Goal: Check status: Verify the current state of an ongoing process or item

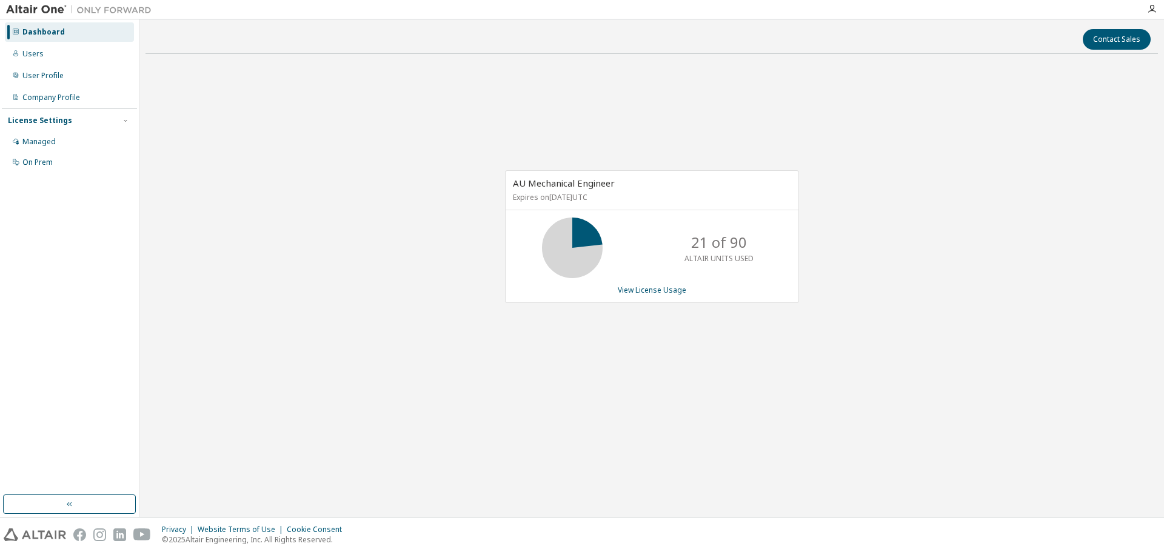
click at [740, 255] on p "ALTAIR UNITS USED" at bounding box center [719, 258] width 69 height 10
drag, startPoint x: 676, startPoint y: 226, endPoint x: 763, endPoint y: 260, distance: 94.3
click at [763, 260] on div "21 of 90 ALTAIR UNITS USED" at bounding box center [719, 248] width 97 height 61
click at [826, 273] on div "AU Mechanical Engineer Expires on [DATE] UTC 21 of 90 ALTAIR UNITS USED View Li…" at bounding box center [652, 243] width 1013 height 359
click at [761, 222] on div "21 of 90 ALTAIR UNITS USED" at bounding box center [719, 248] width 97 height 61
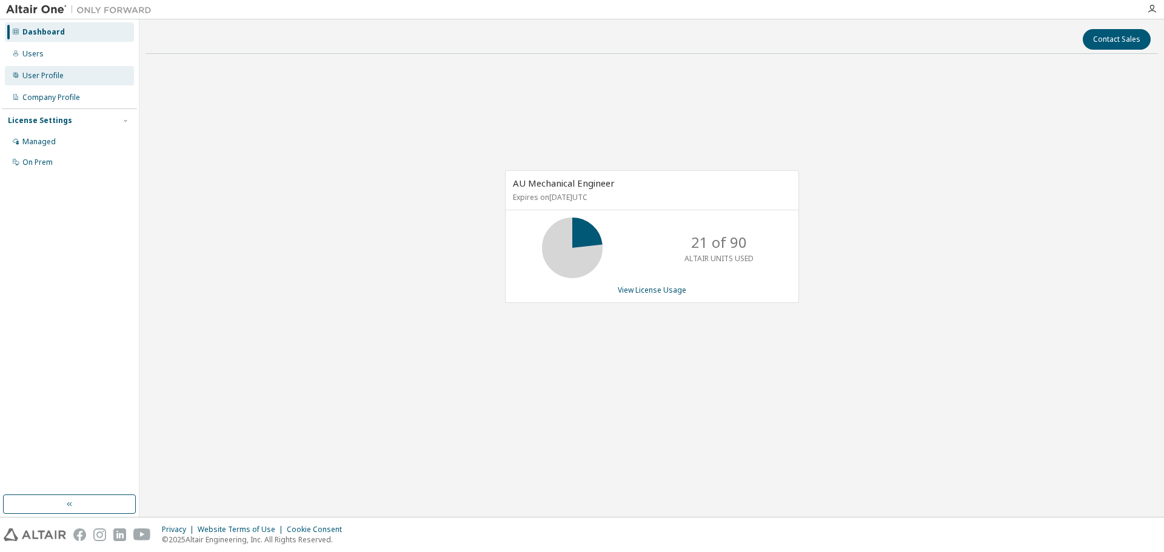
click at [38, 75] on div "User Profile" at bounding box center [42, 76] width 41 height 10
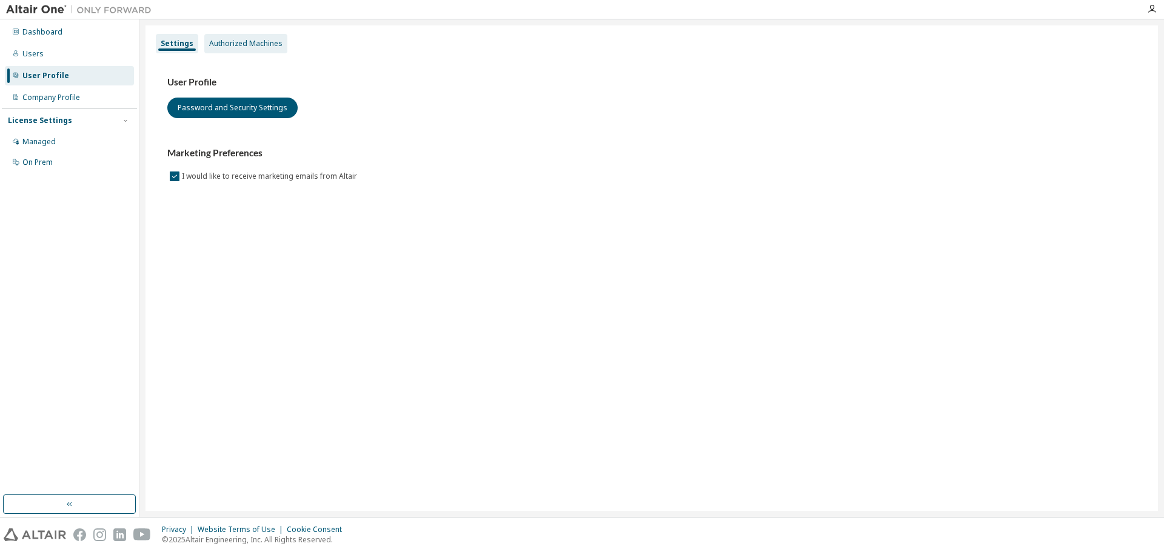
click at [258, 44] on div "Authorized Machines" at bounding box center [245, 44] width 73 height 10
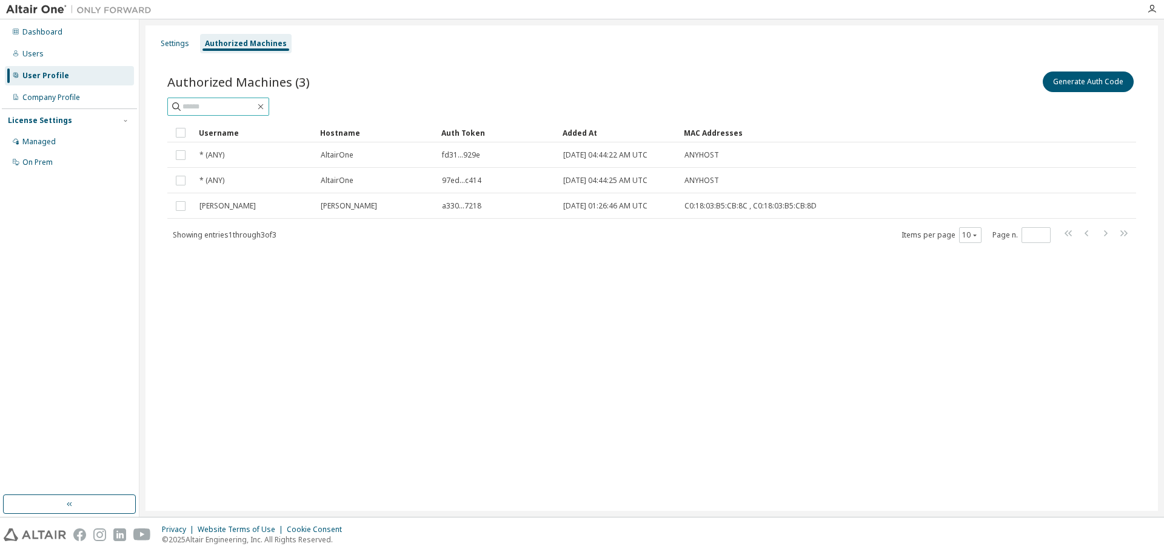
click at [203, 107] on input "text" at bounding box center [219, 107] width 73 height 12
click at [70, 141] on div "Managed" at bounding box center [69, 141] width 129 height 19
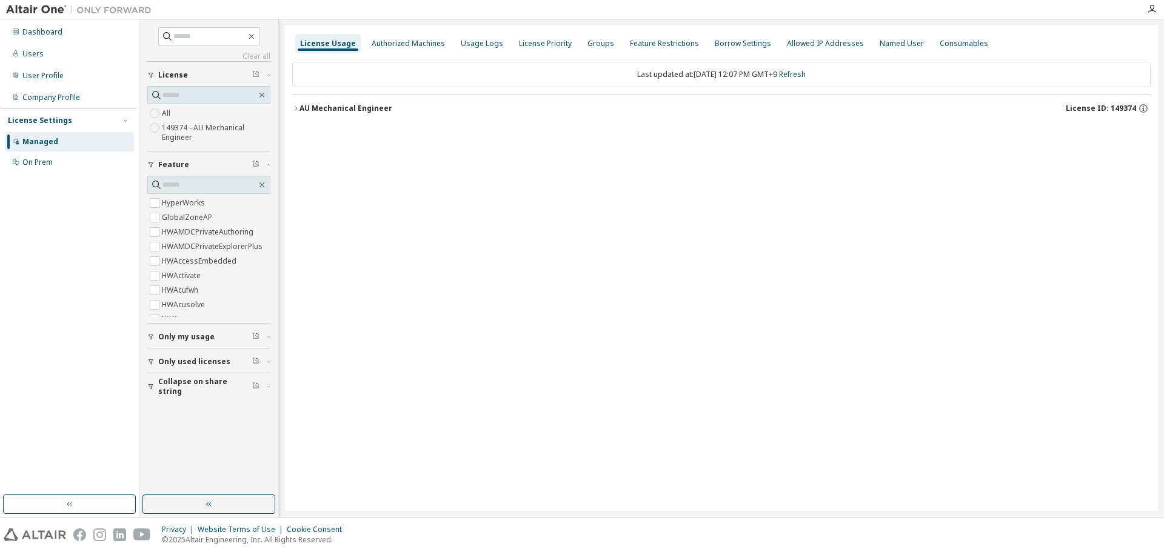
click at [452, 107] on div "AU Mechanical Engineer License ID: 149374" at bounding box center [725, 108] width 851 height 11
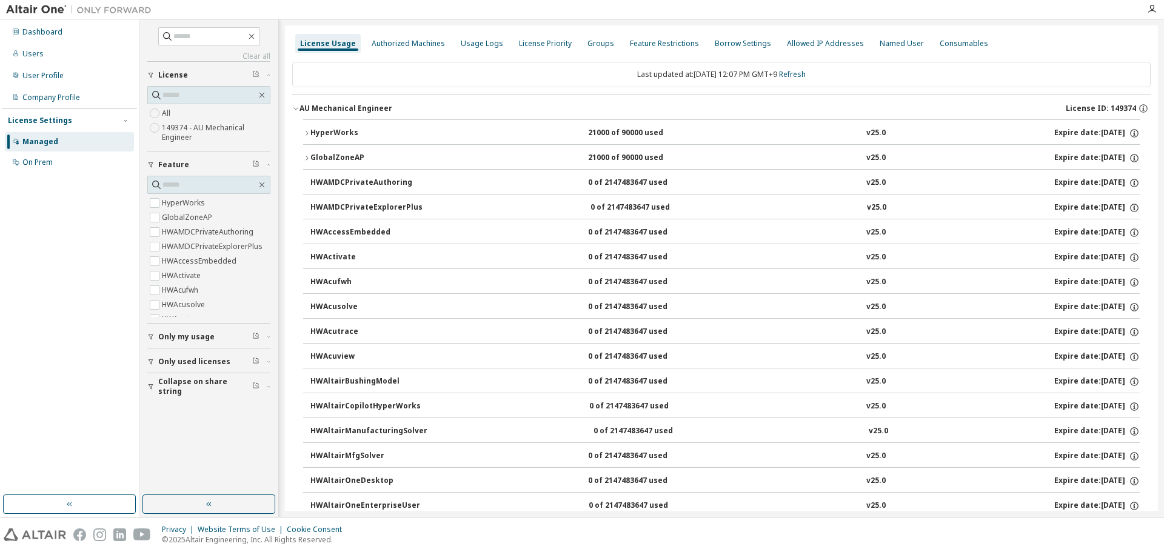
click at [452, 107] on div "AU Mechanical Engineer License ID: 149374" at bounding box center [725, 108] width 851 height 11
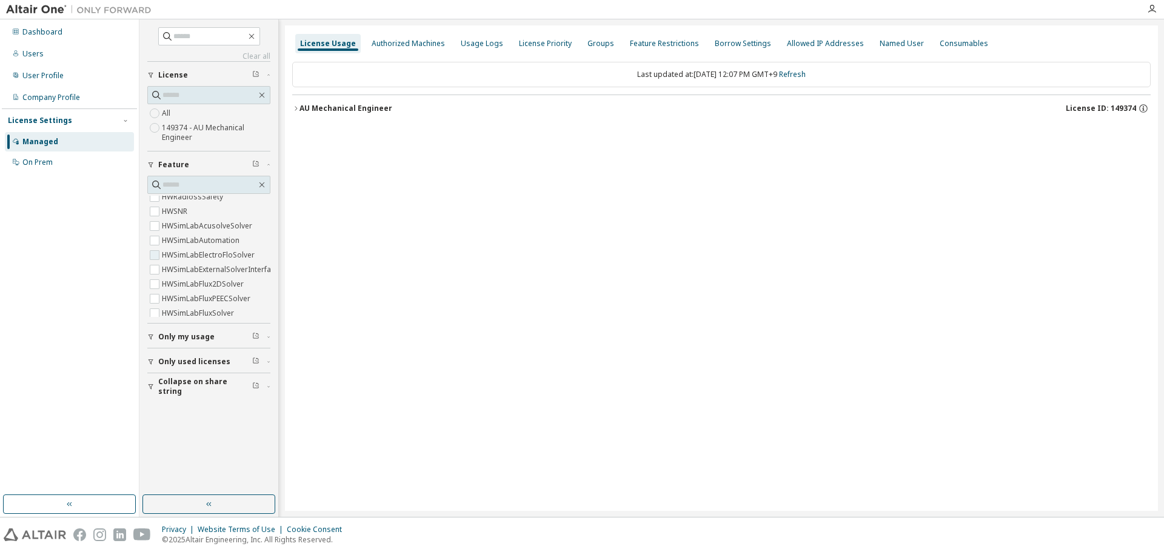
scroll to position [2497, 0]
